Goal: Task Accomplishment & Management: Complete application form

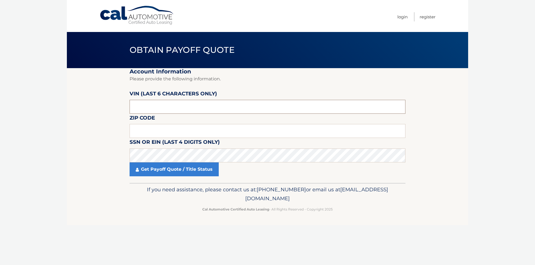
click at [151, 106] on input "text" at bounding box center [267, 107] width 276 height 14
type input "064729"
click at [138, 129] on input "text" at bounding box center [267, 131] width 276 height 14
type input "08701"
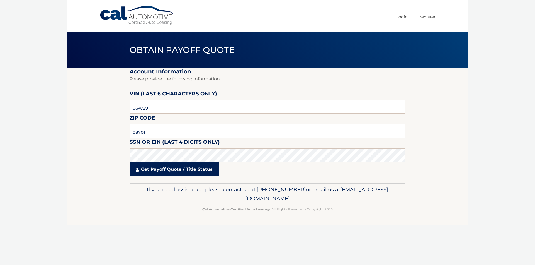
click at [151, 171] on link "Get Payoff Quote / Title Status" at bounding box center [173, 170] width 89 height 14
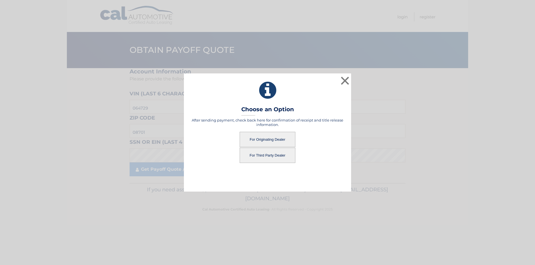
click at [259, 142] on button "For Originating Dealer" at bounding box center [267, 139] width 56 height 15
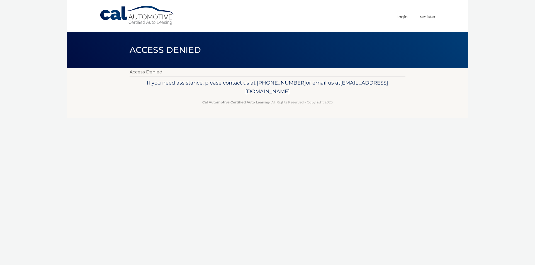
click at [148, 21] on link "Cal Automotive" at bounding box center [136, 16] width 75 height 20
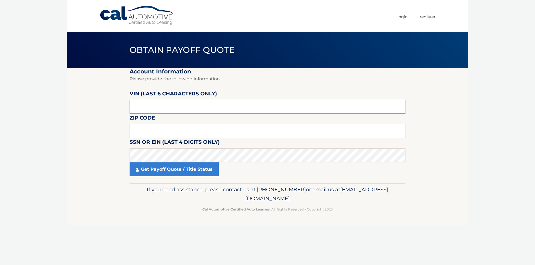
click at [156, 107] on input "text" at bounding box center [267, 107] width 276 height 14
type input "064729"
click at [179, 127] on input "text" at bounding box center [267, 131] width 276 height 14
type input "08701"
click at [192, 148] on label "SSN or EIN (last 4 digits only)" at bounding box center [174, 143] width 90 height 10
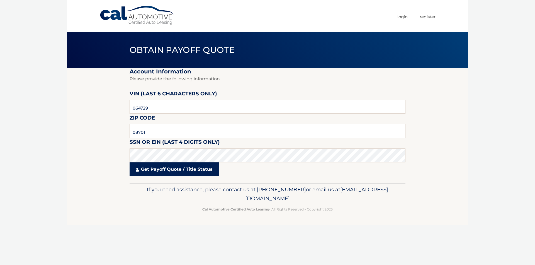
click at [173, 172] on link "Get Payoff Quote / Title Status" at bounding box center [173, 170] width 89 height 14
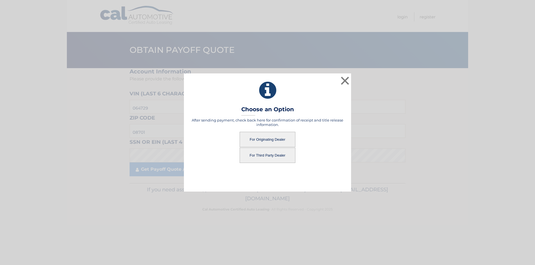
click at [260, 140] on button "For Originating Dealer" at bounding box center [267, 139] width 56 height 15
click at [262, 141] on button "For Originating Dealer" at bounding box center [267, 139] width 56 height 15
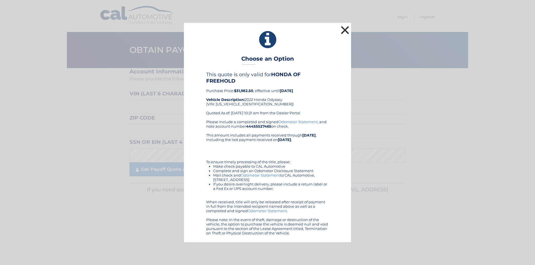
click at [344, 35] on button "×" at bounding box center [344, 30] width 11 height 11
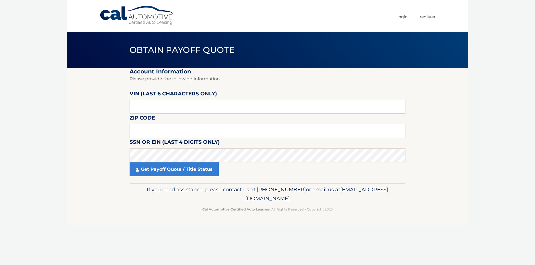
click at [68, 123] on section "Account Information Please provide the following information. VIN (last 6 chara…" at bounding box center [267, 125] width 401 height 115
click at [130, 17] on link "Cal Automotive" at bounding box center [136, 16] width 75 height 20
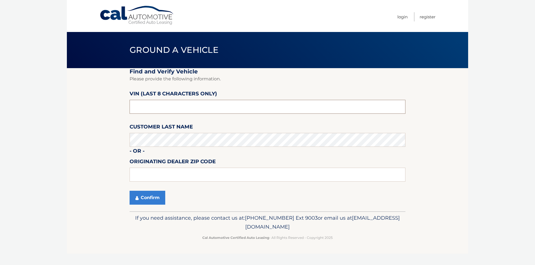
click at [147, 104] on input "text" at bounding box center [267, 107] width 276 height 14
type input "NB064729"
click at [146, 199] on button "Confirm" at bounding box center [147, 198] width 36 height 14
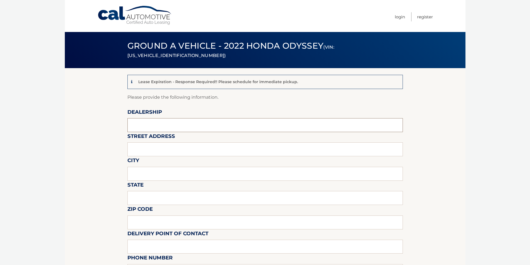
click at [163, 119] on input "text" at bounding box center [266, 125] width 276 height 14
type input "HONDA OF FREEHOLD"
click at [163, 146] on input "text" at bounding box center [266, 150] width 276 height 14
type input "4244 ROUTE 9"
click at [171, 180] on input "text" at bounding box center [266, 174] width 276 height 14
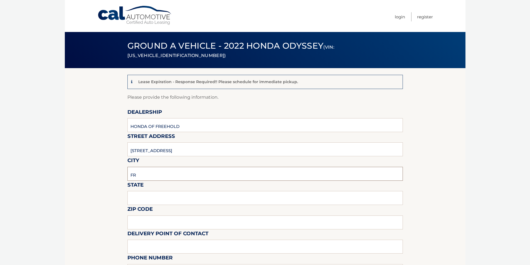
type input "FREEHOLD"
click at [158, 196] on input "text" at bounding box center [266, 198] width 276 height 14
type input "NJ"
type input "07740"
type input "Ihab alsoub"
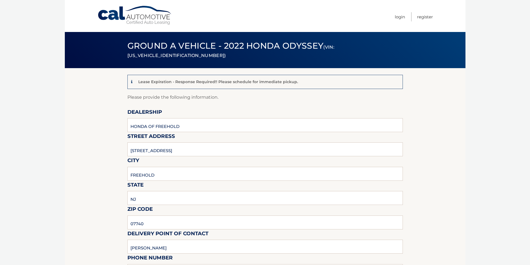
type input "7328220744"
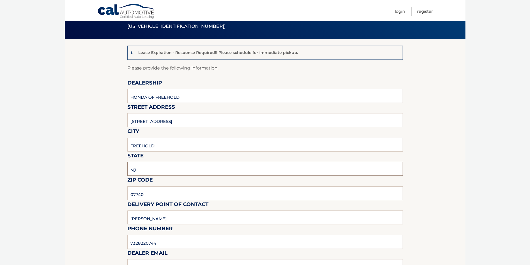
scroll to position [84, 0]
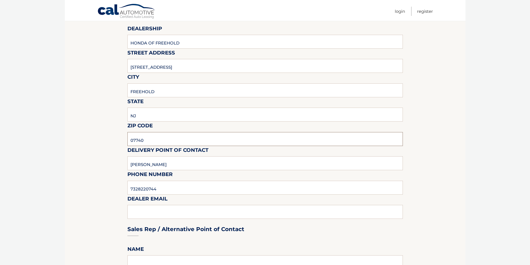
click at [150, 143] on input "07740" at bounding box center [266, 139] width 276 height 14
type input "07728"
click at [164, 210] on div "Sales Rep / Alternative Point of Contact" at bounding box center [266, 218] width 276 height 39
click at [168, 188] on input "7328220744" at bounding box center [266, 188] width 276 height 14
type input "IALSOUB@JERSEYHONDA.COM"
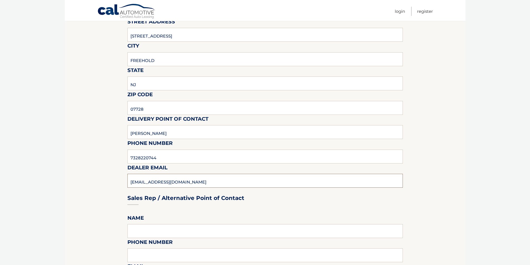
scroll to position [139, 0]
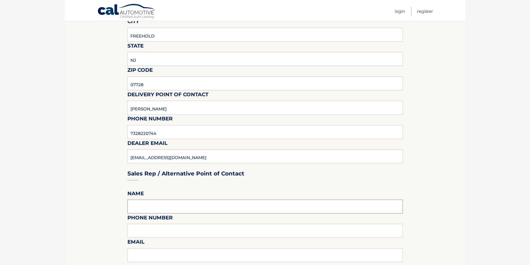
click at [166, 210] on input "text" at bounding box center [266, 207] width 276 height 14
type input "Ihab alsoub"
type input "7328220744"
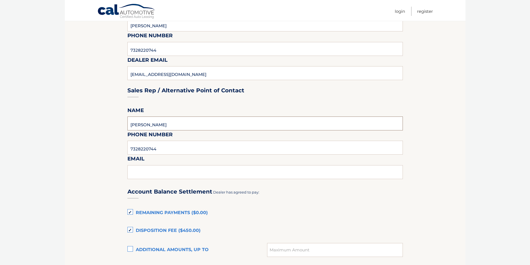
scroll to position [223, 0]
click at [158, 173] on input "text" at bounding box center [266, 172] width 276 height 14
type input "IALSOUB@JERSEYHONDA.COM"
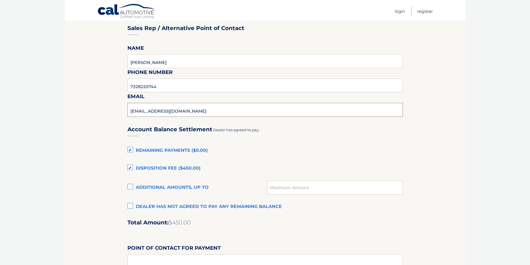
scroll to position [306, 0]
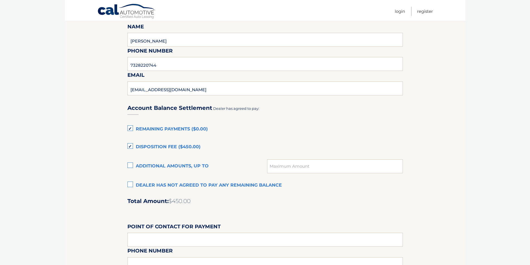
click at [133, 147] on label "Disposition Fee ($450.00)" at bounding box center [266, 147] width 276 height 11
click at [0, 0] on input "Disposition Fee ($450.00)" at bounding box center [0, 0] width 0 height 0
click at [130, 133] on label "Remaining Payments ($0.00)" at bounding box center [266, 129] width 276 height 11
click at [0, 0] on input "Remaining Payments ($0.00)" at bounding box center [0, 0] width 0 height 0
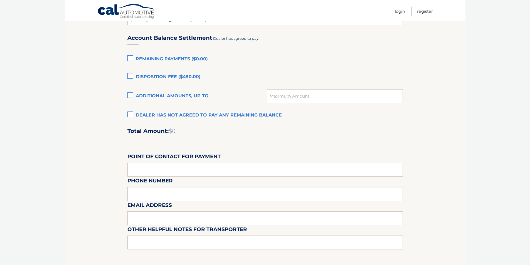
scroll to position [390, 0]
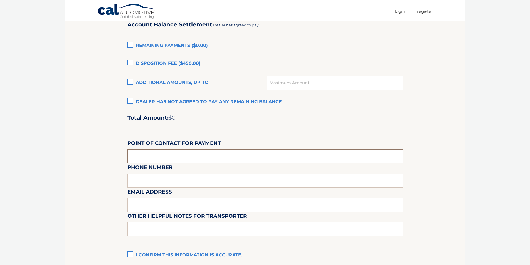
click at [170, 158] on input "text" at bounding box center [266, 157] width 276 height 14
type input "IHAB ALSOUB"
click at [170, 178] on div "Email Address" at bounding box center [266, 175] width 276 height 24
click at [169, 180] on div "Email Address" at bounding box center [266, 175] width 276 height 24
click at [171, 162] on input "IHAB ALSOUB" at bounding box center [266, 157] width 276 height 14
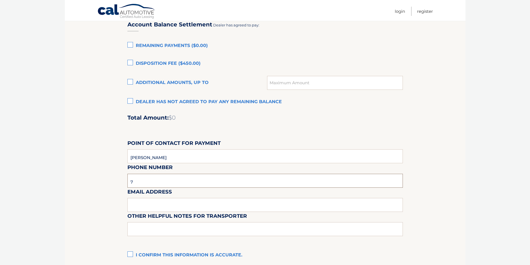
type input "7328220744"
click at [162, 201] on input "text" at bounding box center [266, 205] width 276 height 14
type input "IALSOUB@JERSEYHONDA.COM"
drag, startPoint x: 160, startPoint y: 229, endPoint x: 160, endPoint y: 232, distance: 3.1
click at [160, 229] on input "text" at bounding box center [266, 229] width 276 height 14
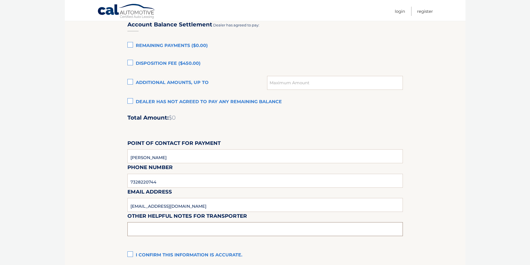
type input "VEHICLE IS ON OUR LOT"
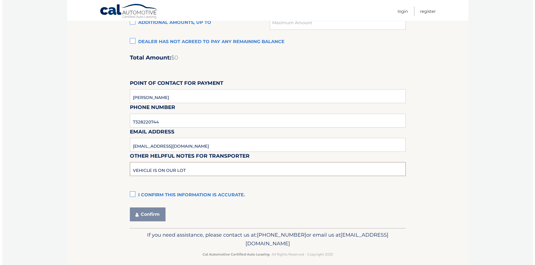
scroll to position [455, 0]
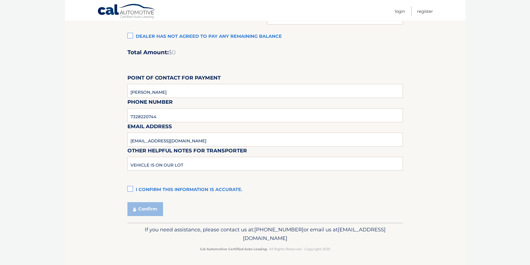
click at [134, 191] on label "I confirm this information is accurate." at bounding box center [266, 190] width 276 height 11
click at [0, 0] on input "I confirm this information is accurate." at bounding box center [0, 0] width 0 height 0
click at [141, 209] on button "Confirm" at bounding box center [146, 209] width 36 height 14
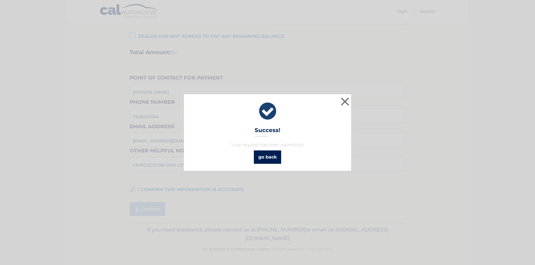
click at [262, 161] on link "go back" at bounding box center [267, 157] width 27 height 13
